Goal: Information Seeking & Learning: Find specific fact

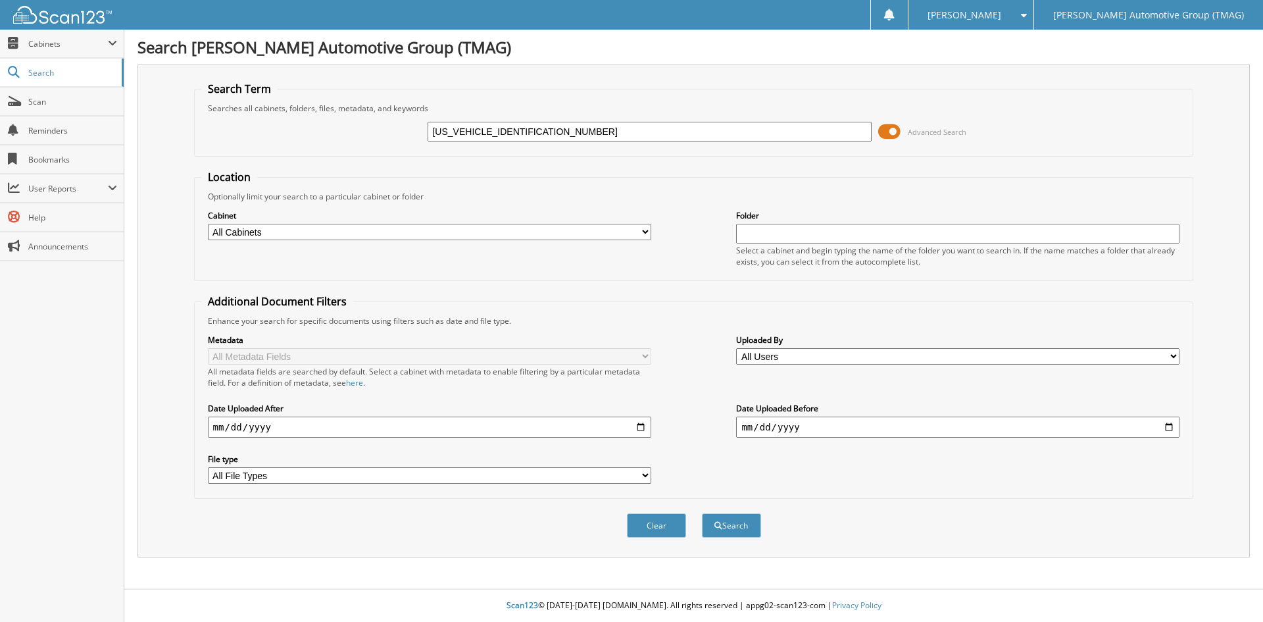
type input "[US_VEHICLE_IDENTIFICATION_NUMBER]"
click at [702, 513] on button "Search" at bounding box center [731, 525] width 59 height 24
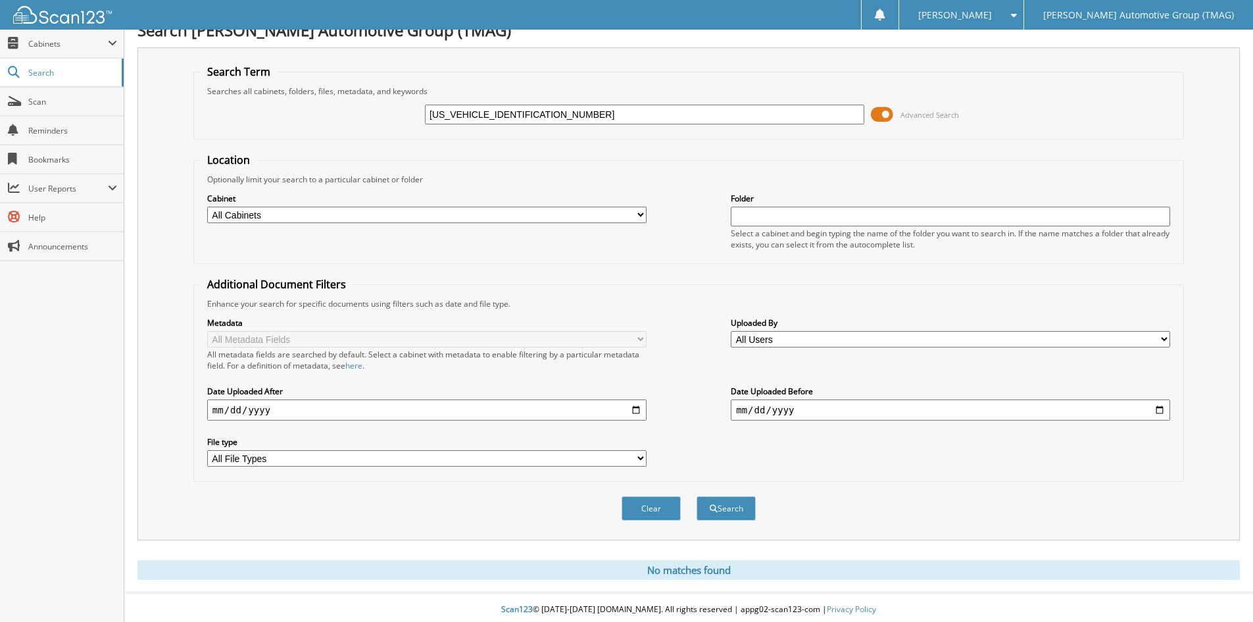
scroll to position [22, 0]
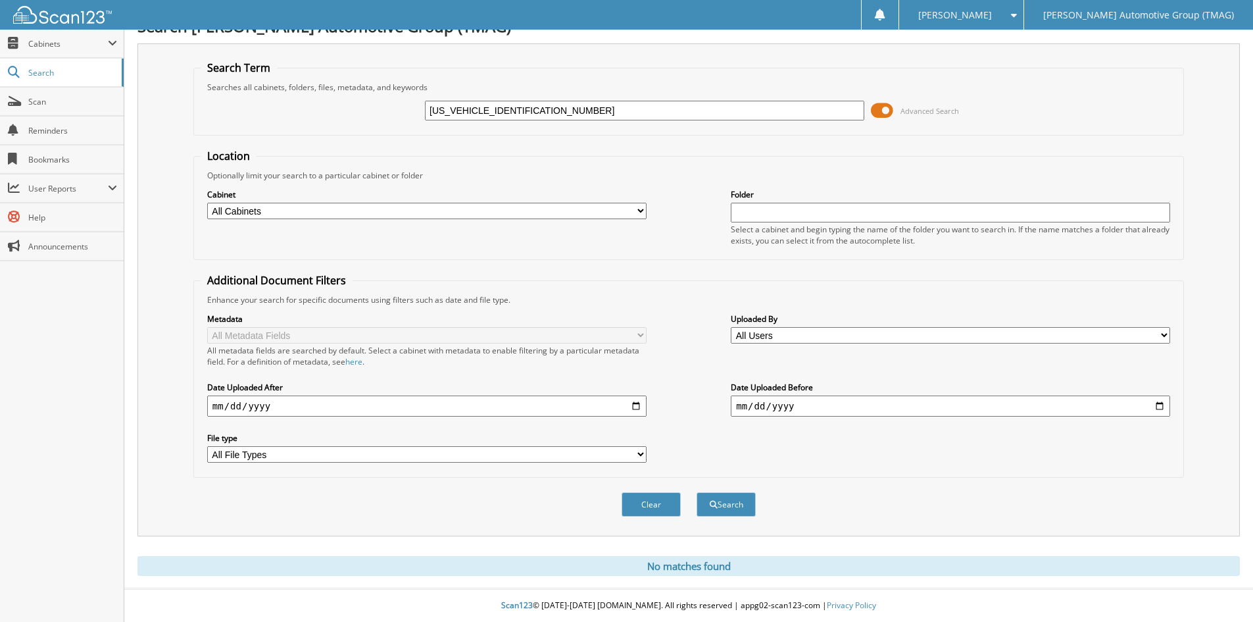
drag, startPoint x: 562, startPoint y: 114, endPoint x: 279, endPoint y: 114, distance: 282.9
click at [280, 114] on div "[US_VEHICLE_IDENTIFICATION_NUMBER] Advanced Search" at bounding box center [689, 111] width 976 height 36
type input "700217"
click at [697, 492] on button "Search" at bounding box center [726, 504] width 59 height 24
drag, startPoint x: 462, startPoint y: 114, endPoint x: 384, endPoint y: 112, distance: 79.0
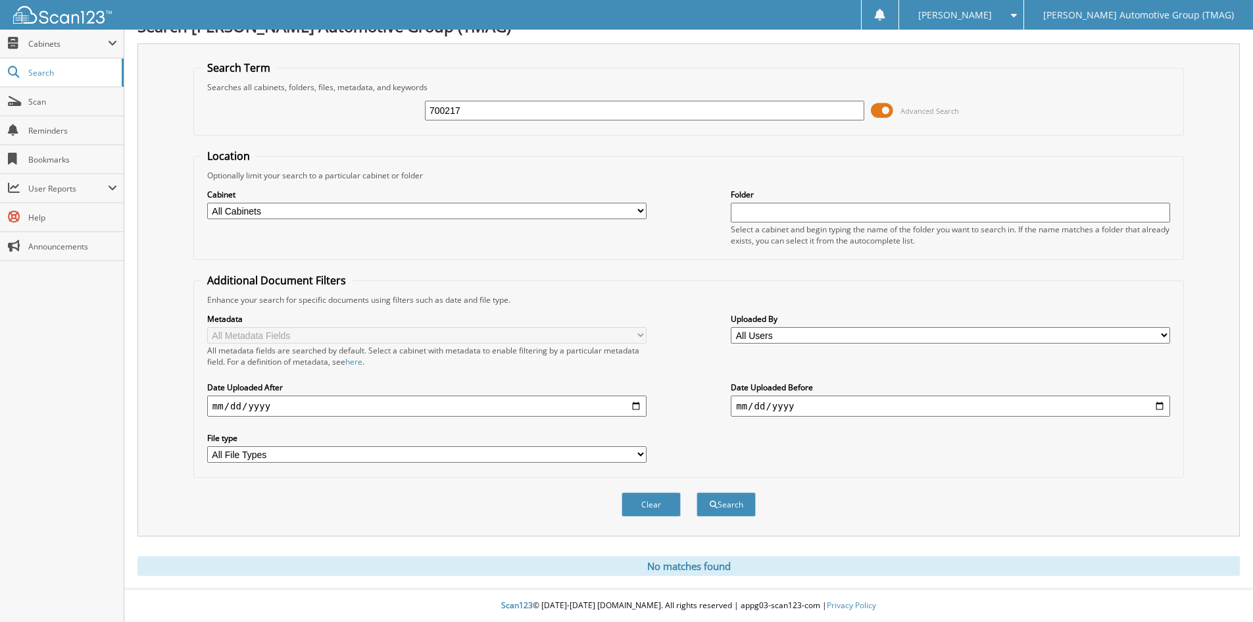
click at [384, 112] on div "700217 Advanced Search" at bounding box center [689, 111] width 976 height 36
type input "4036680"
click at [697, 492] on button "Search" at bounding box center [726, 504] width 59 height 24
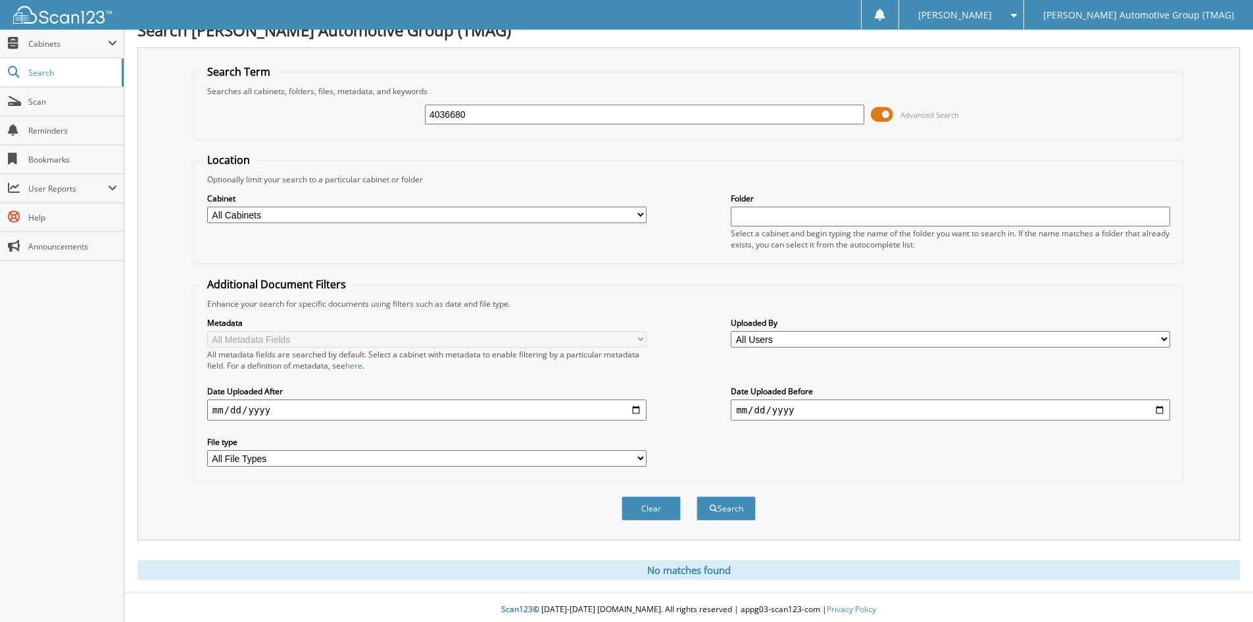
scroll to position [22, 0]
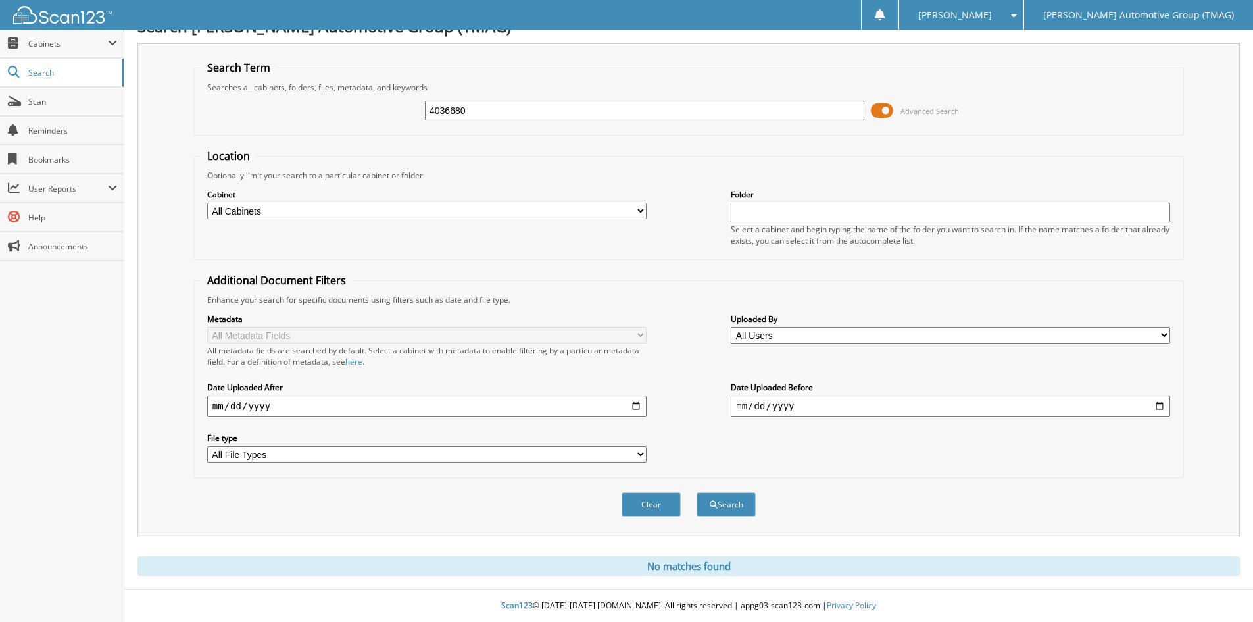
drag, startPoint x: 513, startPoint y: 98, endPoint x: 366, endPoint y: 99, distance: 147.4
click at [366, 99] on div "4036680 Advanced Search" at bounding box center [689, 111] width 976 height 36
drag, startPoint x: 493, startPoint y: 106, endPoint x: 380, endPoint y: 111, distance: 113.3
click at [378, 111] on div "4036680 Advanced Search" at bounding box center [689, 111] width 976 height 36
type input "5"
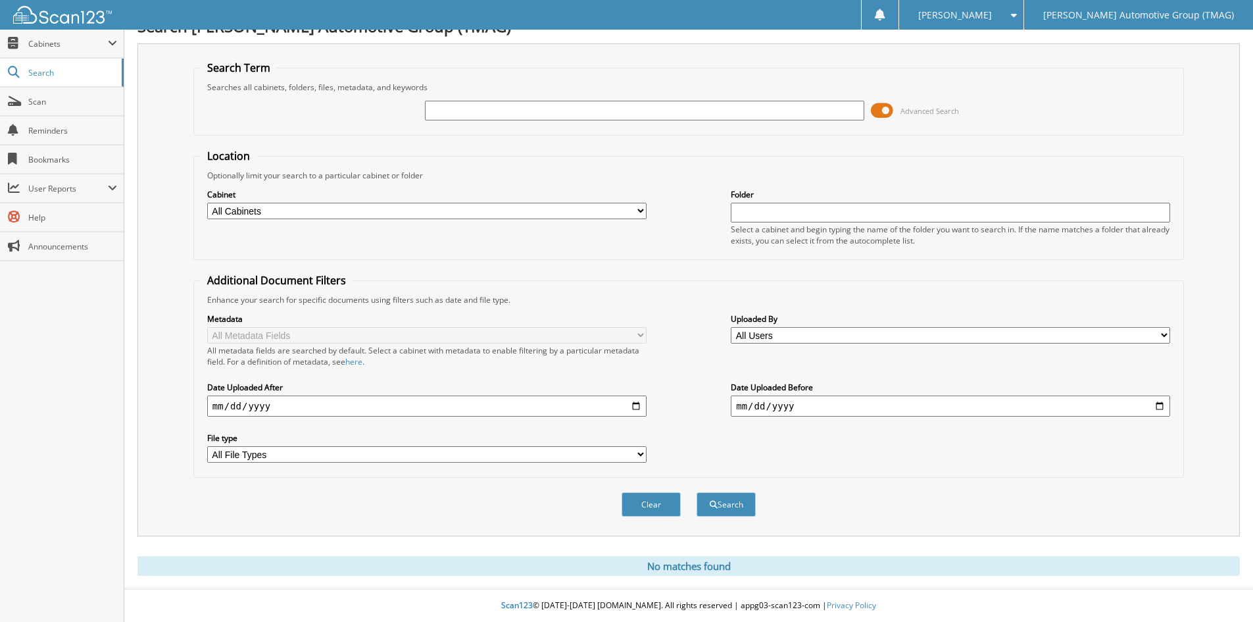
click at [454, 111] on input "text" at bounding box center [644, 111] width 439 height 20
type input "503353O"
click at [697, 492] on button "Search" at bounding box center [726, 504] width 59 height 24
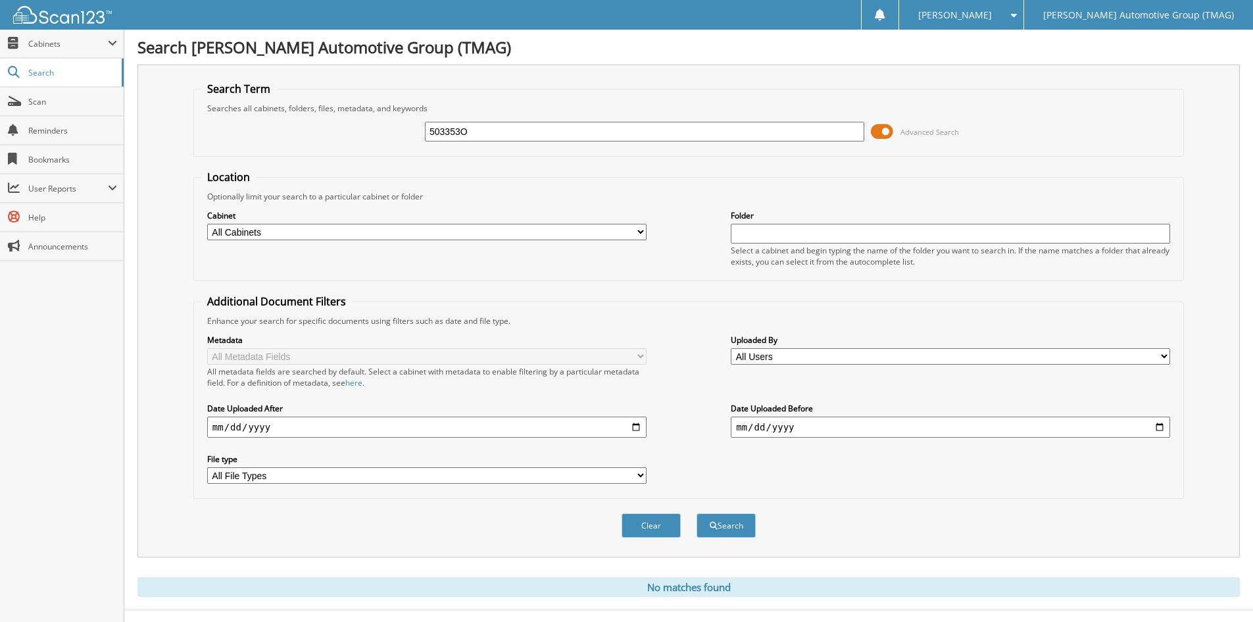
click at [477, 131] on input "503353O" at bounding box center [644, 132] width 439 height 20
type input "503353"
click at [697, 513] on button "Search" at bounding box center [726, 525] width 59 height 24
